Goal: Task Accomplishment & Management: Manage account settings

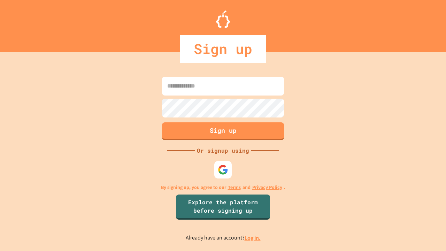
click at [253, 238] on link "Log in." at bounding box center [253, 237] width 16 height 7
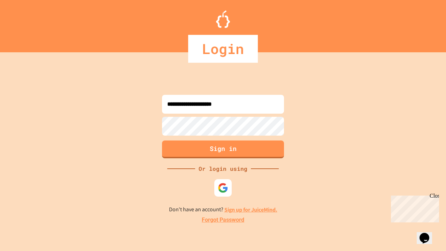
type input "**********"
